Goal: Task Accomplishment & Management: Use online tool/utility

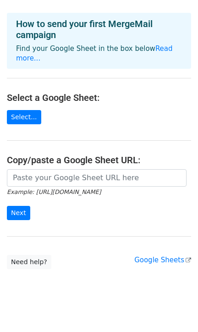
scroll to position [34, 0]
click at [24, 110] on link "Select..." at bounding box center [24, 117] width 34 height 14
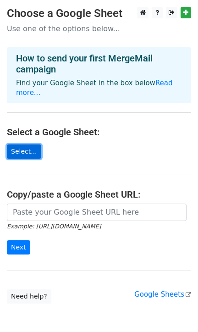
click at [23, 146] on link "Select..." at bounding box center [24, 151] width 34 height 14
click at [25, 144] on link "Select..." at bounding box center [24, 151] width 34 height 14
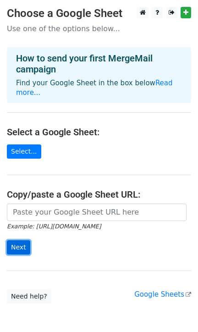
click at [20, 240] on input "Next" at bounding box center [18, 247] width 23 height 14
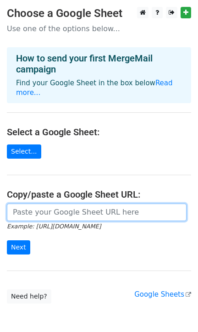
click at [30, 203] on input "url" at bounding box center [97, 211] width 180 height 17
paste input "[URL][DOMAIN_NAME]"
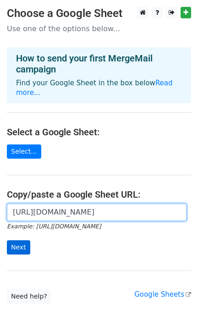
type input "[URL][DOMAIN_NAME]"
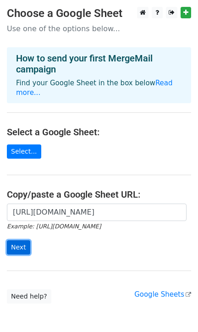
scroll to position [0, 0]
click at [18, 240] on input "Next" at bounding box center [18, 247] width 23 height 14
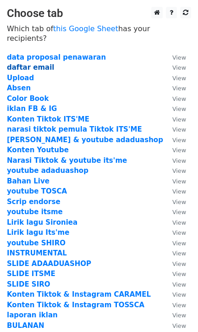
click at [36, 63] on strong "daftar email" at bounding box center [31, 67] width 48 height 8
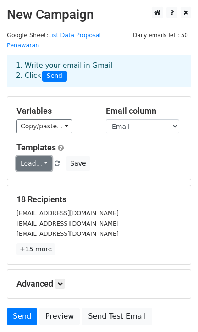
click at [43, 156] on link "Load..." at bounding box center [33, 163] width 35 height 14
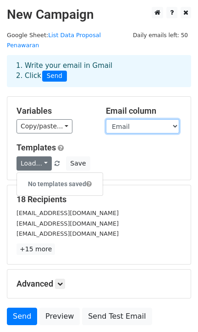
click at [126, 119] on select "Email" at bounding box center [142, 126] width 73 height 14
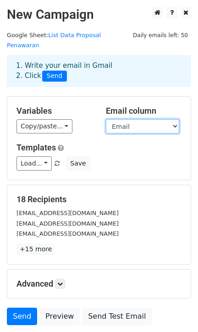
click at [126, 119] on select "Email" at bounding box center [142, 126] width 73 height 14
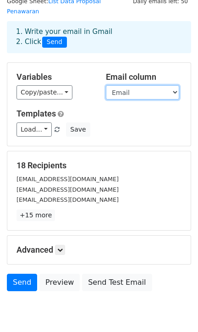
scroll to position [60, 0]
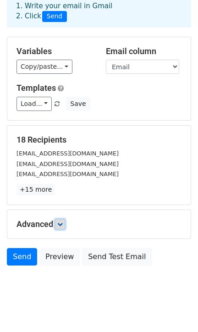
click at [60, 221] on icon at bounding box center [59, 223] width 5 height 5
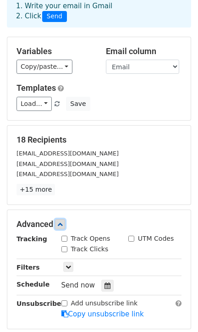
scroll to position [121, 0]
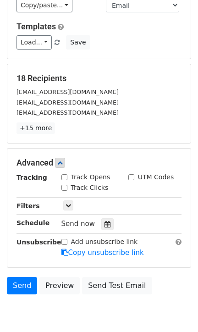
click at [60, 172] on div "Track Opens" at bounding box center [87, 177] width 67 height 11
click at [65, 185] on input "Track Clicks" at bounding box center [64, 188] width 6 height 6
checkbox input "true"
drag, startPoint x: 65, startPoint y: 167, endPoint x: 74, endPoint y: 166, distance: 8.7
click at [65, 174] on input "Track Opens" at bounding box center [64, 177] width 6 height 6
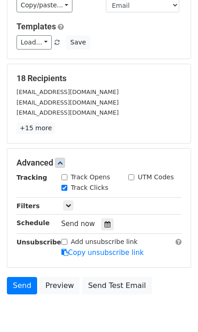
checkbox input "true"
click at [132, 174] on input "UTM Codes" at bounding box center [131, 177] width 6 height 6
checkbox input "true"
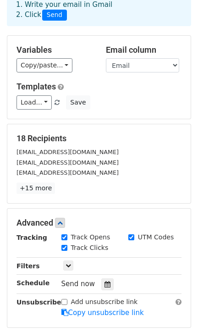
scroll to position [0, 0]
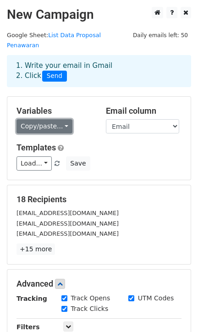
click at [53, 119] on link "Copy/paste..." at bounding box center [44, 126] width 56 height 14
drag, startPoint x: 53, startPoint y: 114, endPoint x: 35, endPoint y: 140, distance: 31.0
click at [53, 119] on link "Copy/paste..." at bounding box center [44, 126] width 56 height 14
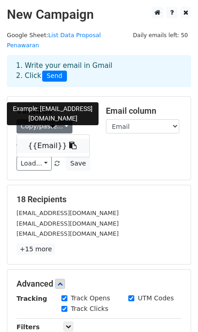
click at [47, 138] on link "{{Email}}" at bounding box center [53, 145] width 72 height 15
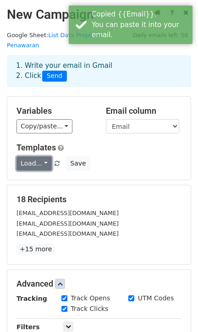
click at [33, 156] on link "Load..." at bounding box center [33, 163] width 35 height 14
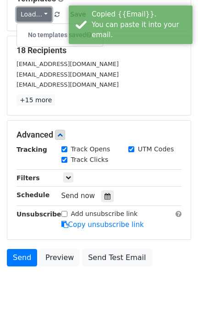
scroll to position [149, 0]
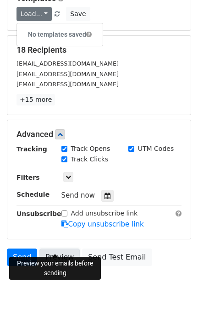
click at [64, 248] on link "Preview" at bounding box center [59, 256] width 40 height 17
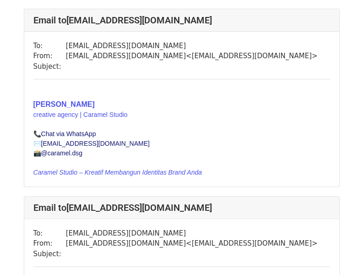
scroll to position [137, 0]
